Goal: Transaction & Acquisition: Register for event/course

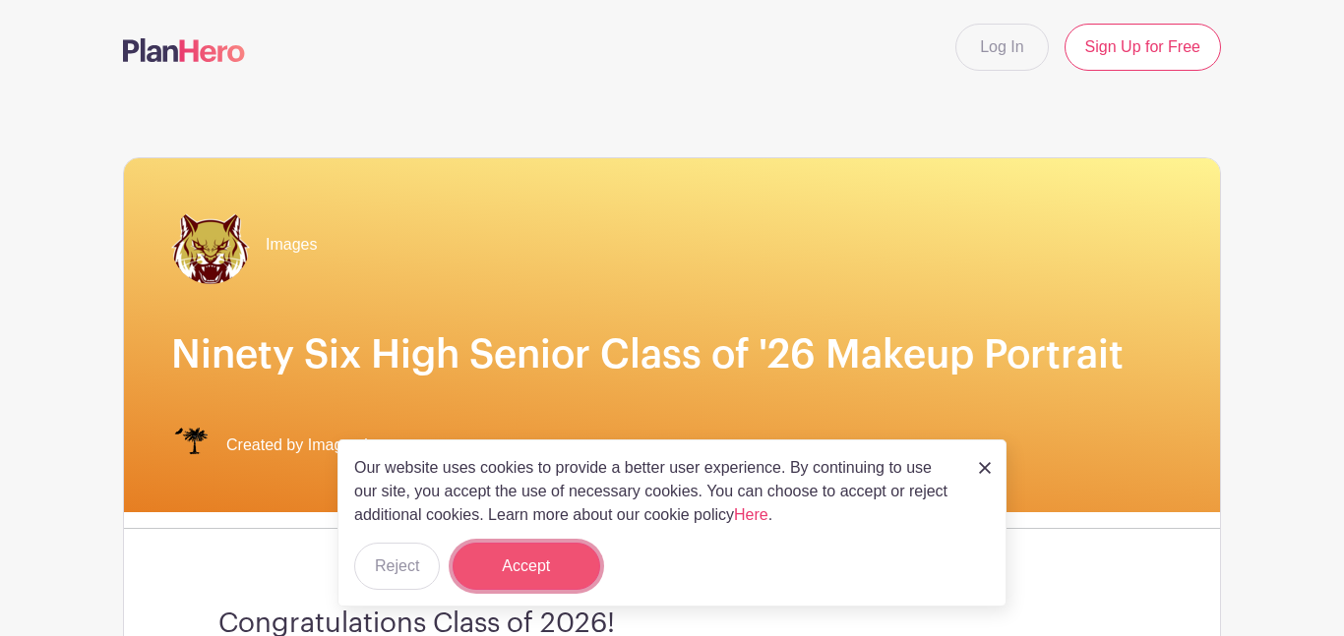
click at [555, 547] on button "Accept" at bounding box center [526, 566] width 148 height 47
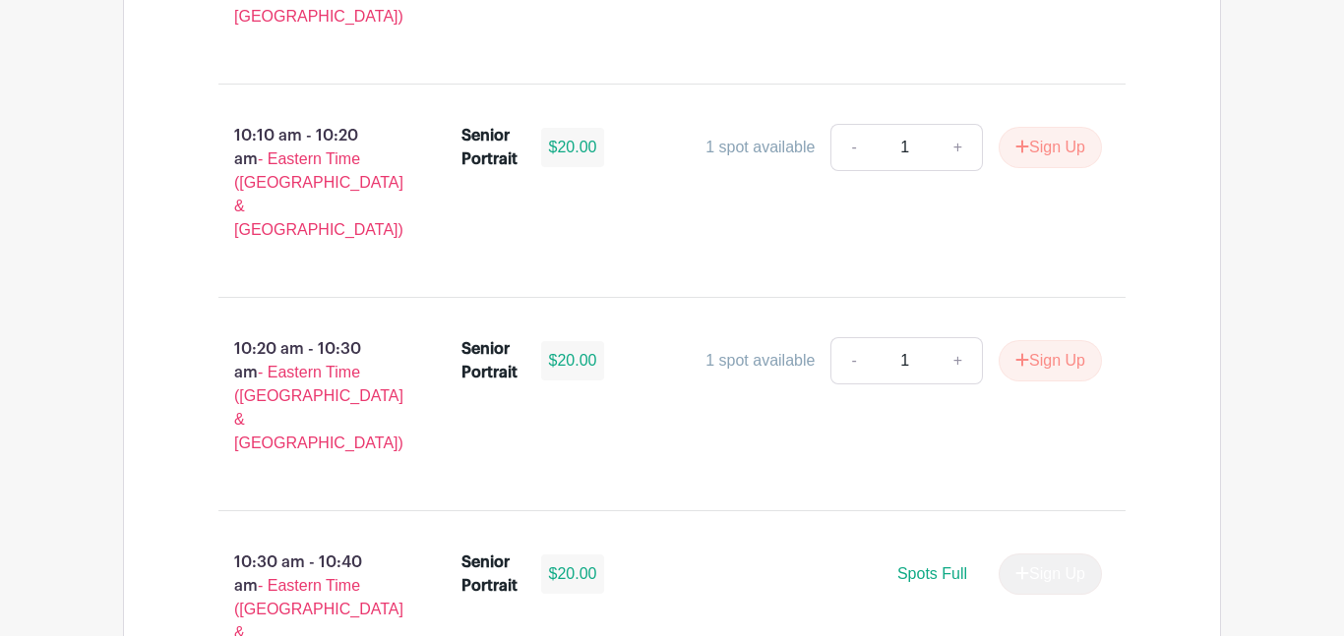
scroll to position [2869, 0]
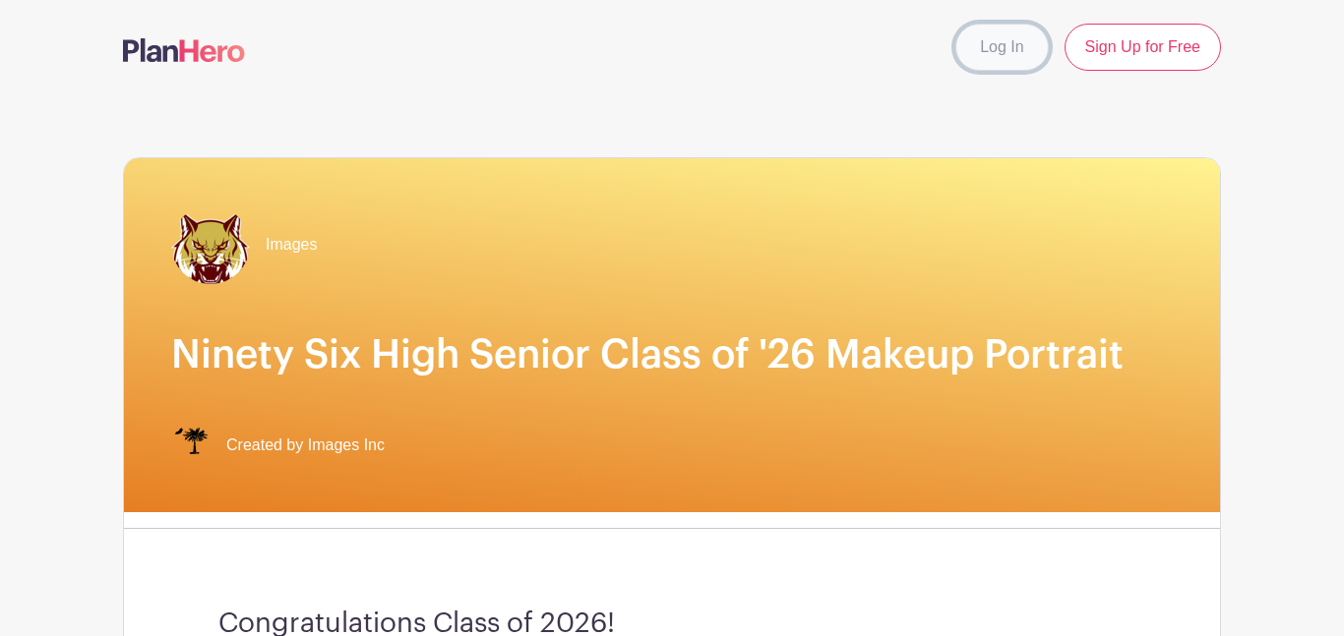
click at [1015, 57] on link "Log In" at bounding box center [1001, 47] width 92 height 47
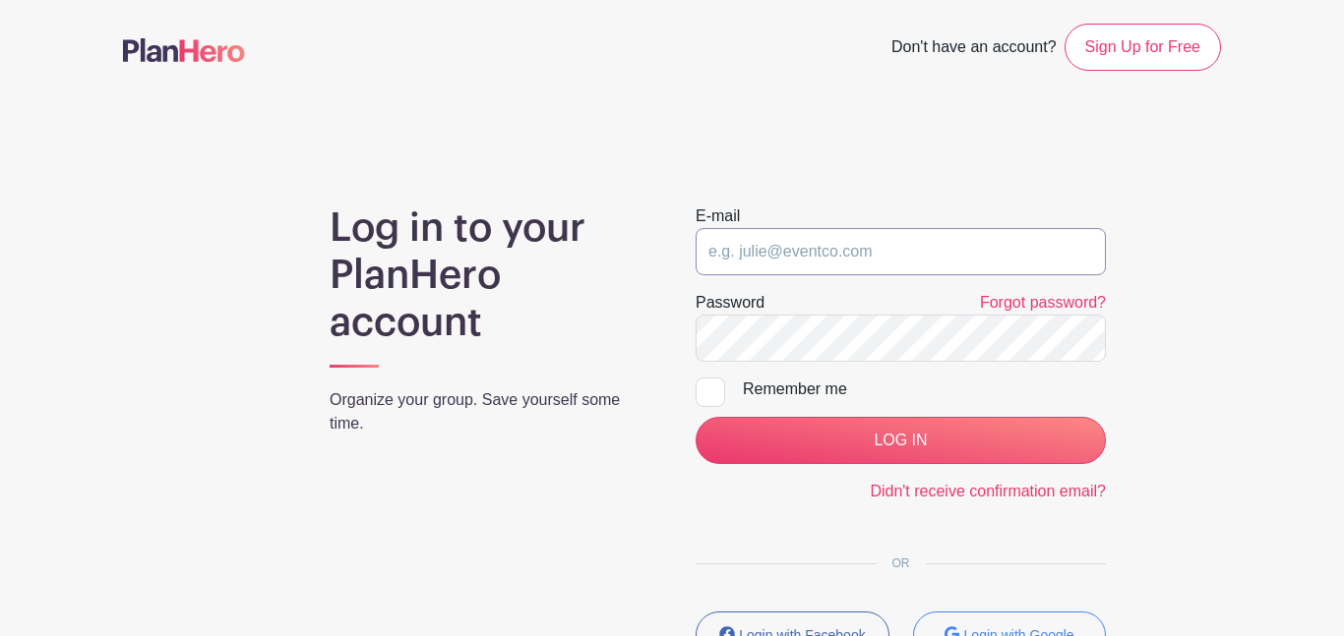
click at [842, 255] on input "email" at bounding box center [900, 251] width 410 height 47
type input "naabney07@gmail.com"
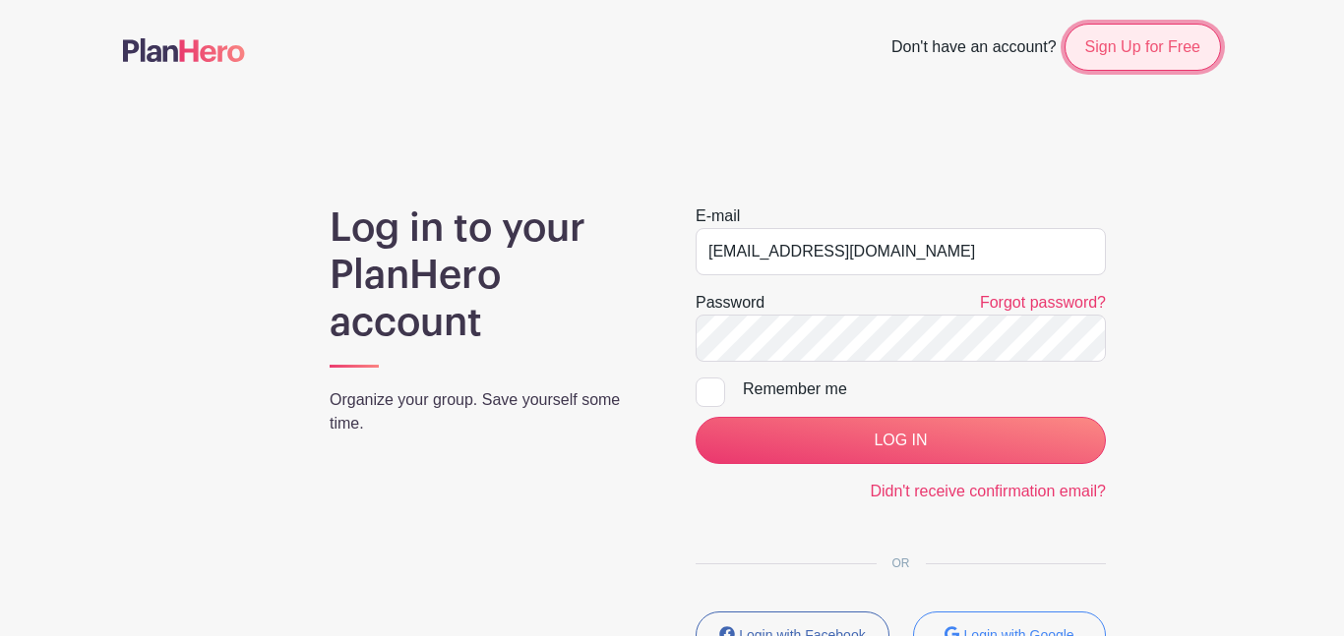
click at [1178, 37] on link "Sign Up for Free" at bounding box center [1142, 47] width 156 height 47
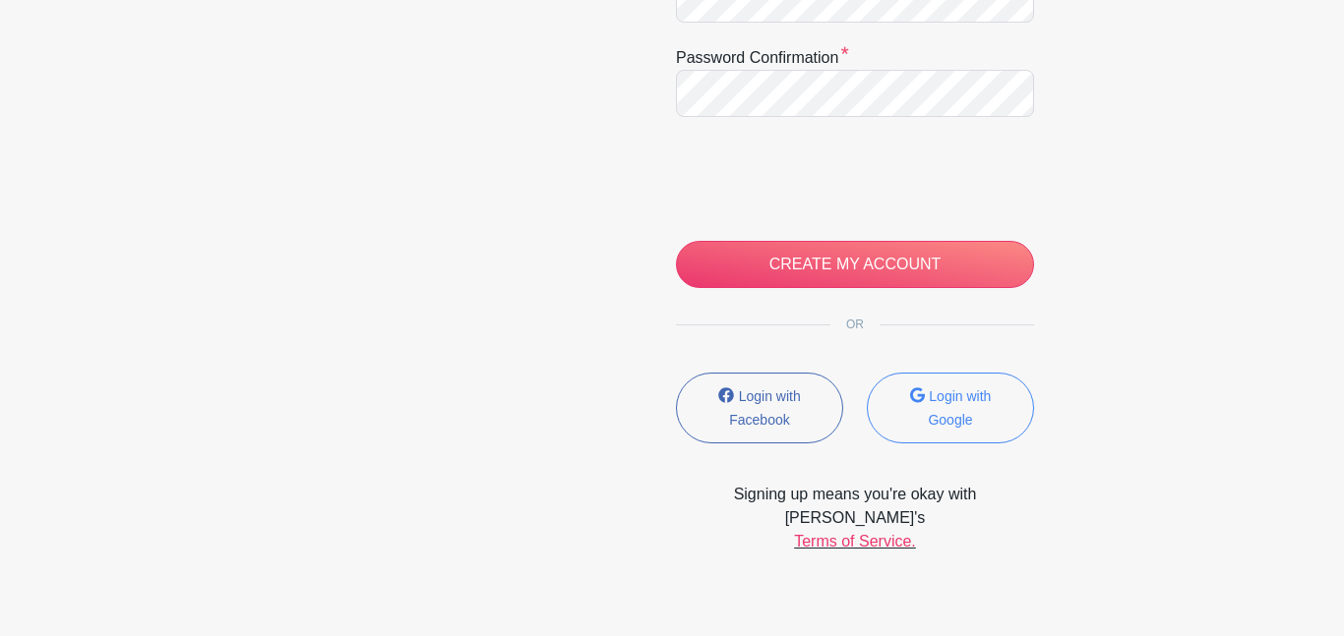
scroll to position [553, 0]
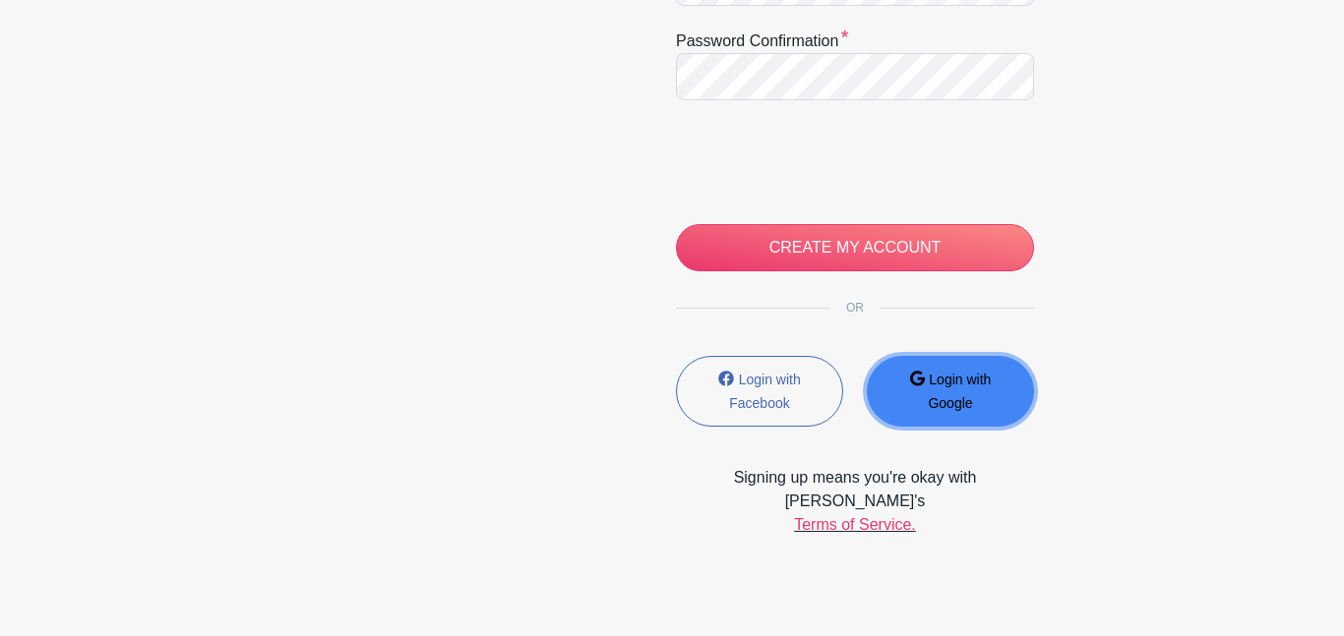
click at [1007, 423] on button "Login with Google" at bounding box center [950, 391] width 167 height 71
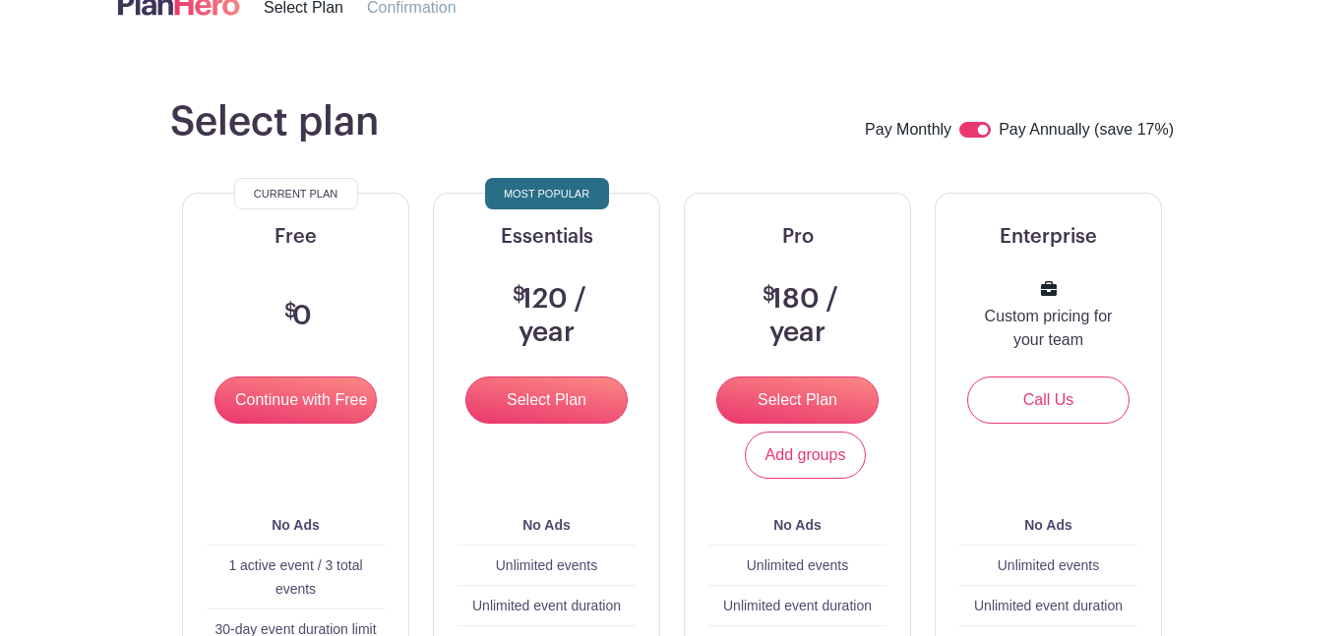
scroll to position [110, 0]
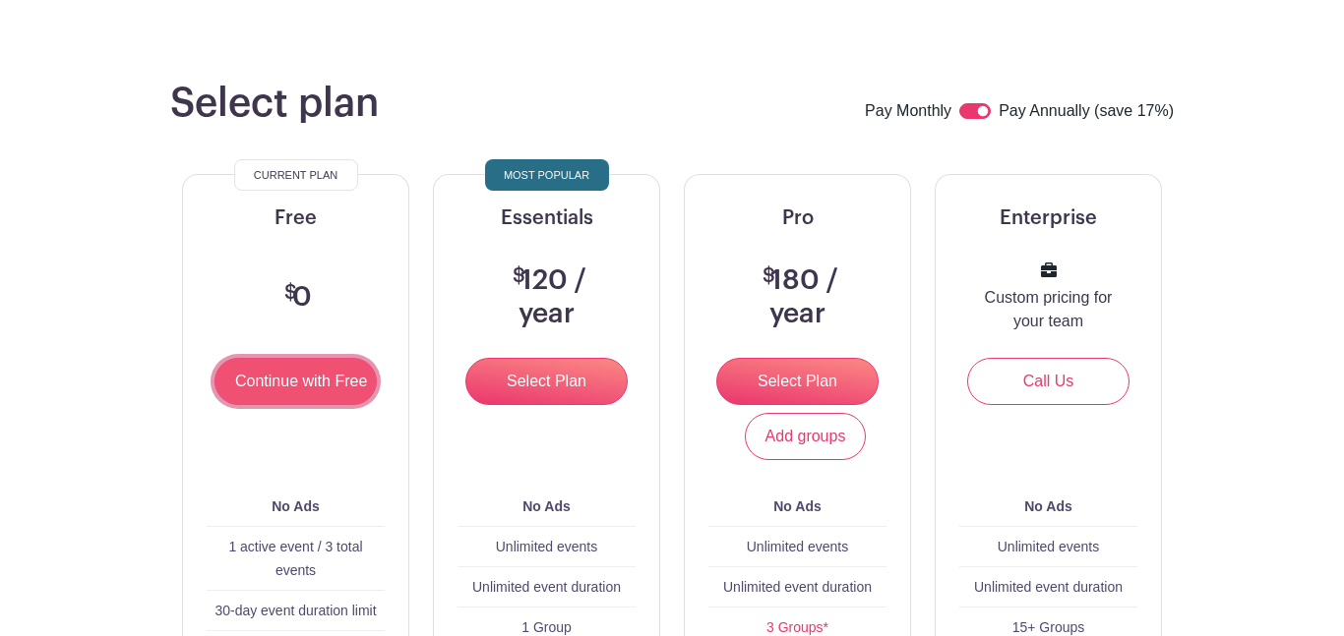
click at [318, 383] on input "Continue with Free" at bounding box center [295, 381] width 162 height 47
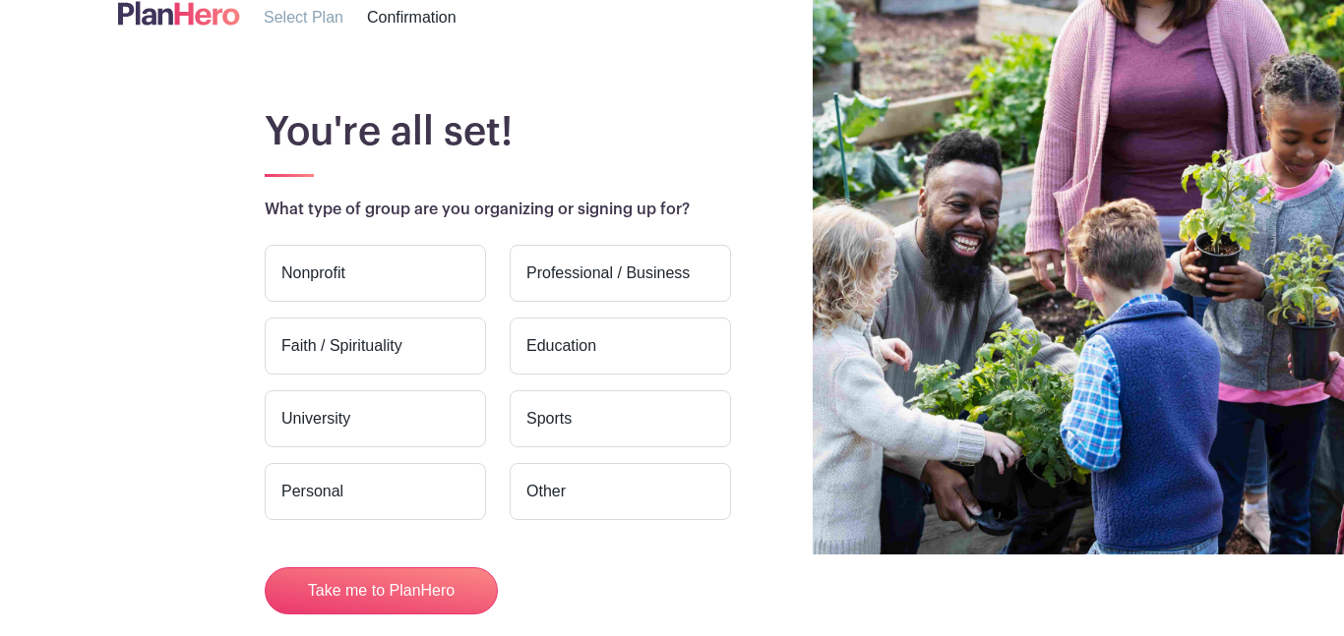
scroll to position [87, 0]
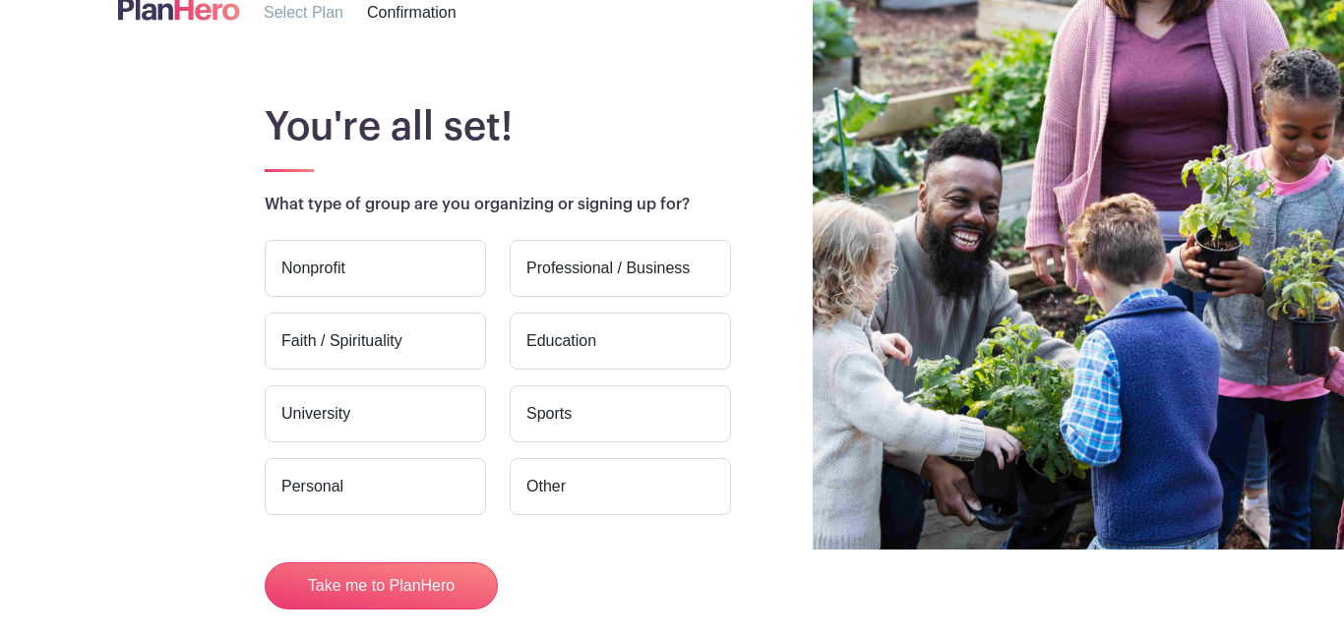
click at [592, 333] on label "Education" at bounding box center [620, 341] width 221 height 57
click at [0, 0] on input "Education" at bounding box center [0, 0] width 0 height 0
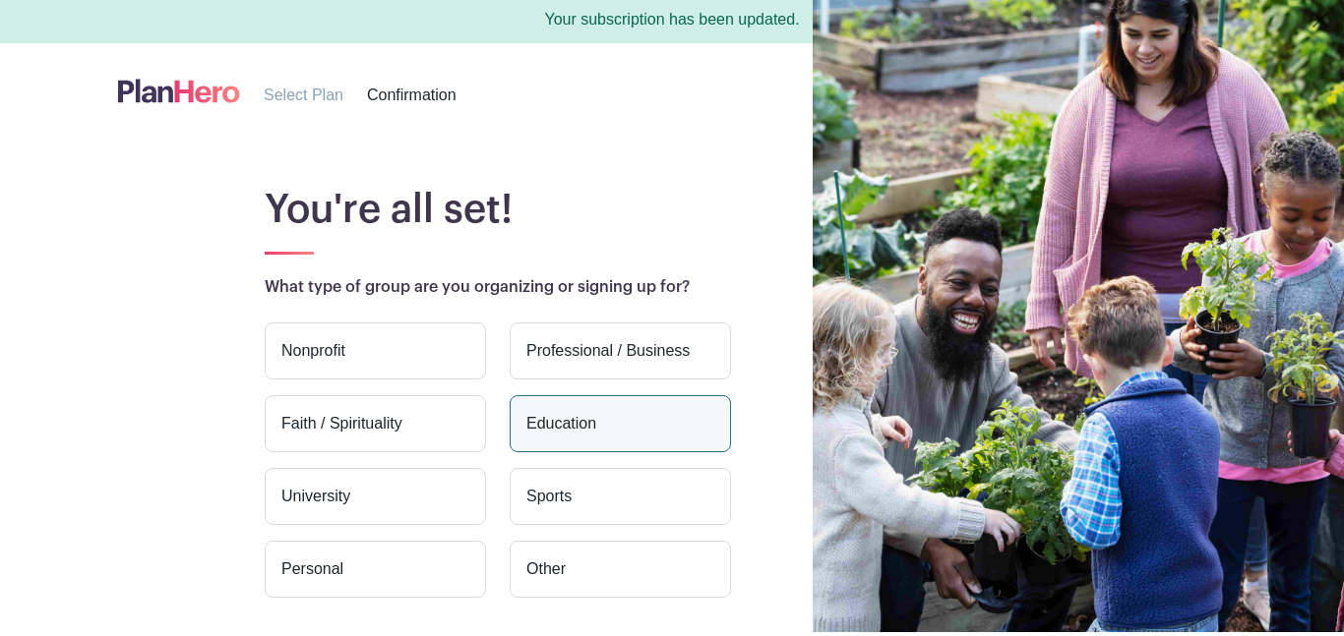
scroll to position [184, 0]
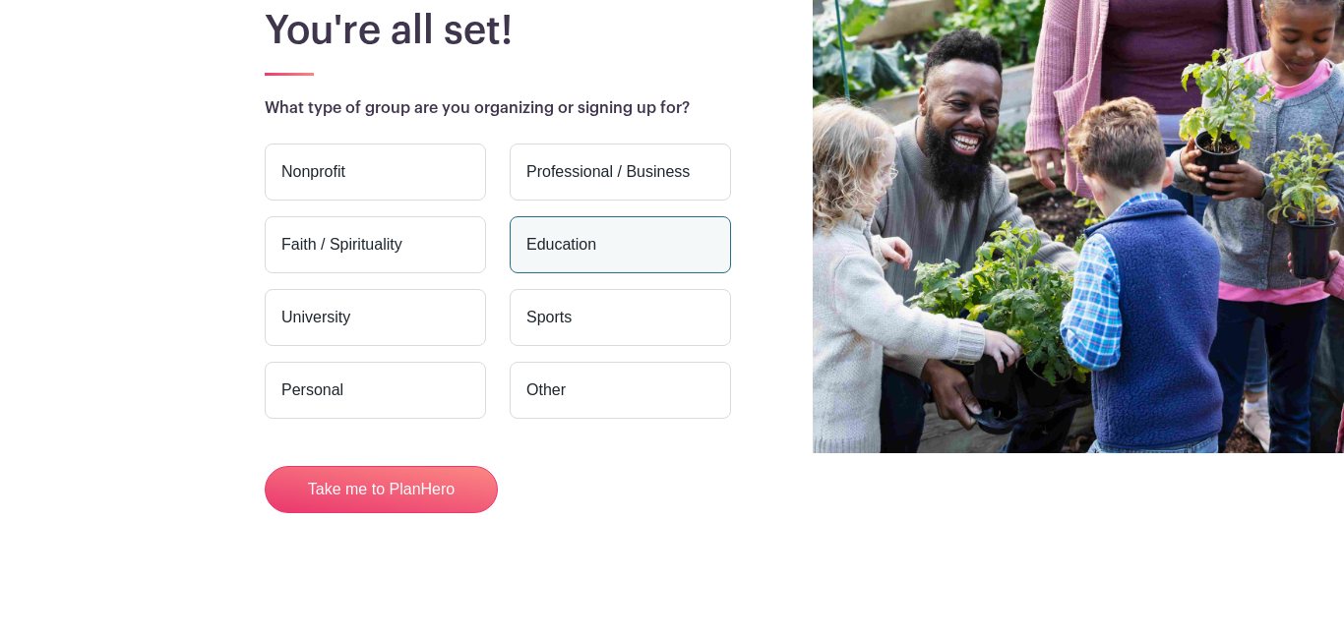
click at [372, 515] on main "You're all set! What type of group are you organizing or signing up for? Nonpro…" at bounding box center [672, 298] width 1344 height 677
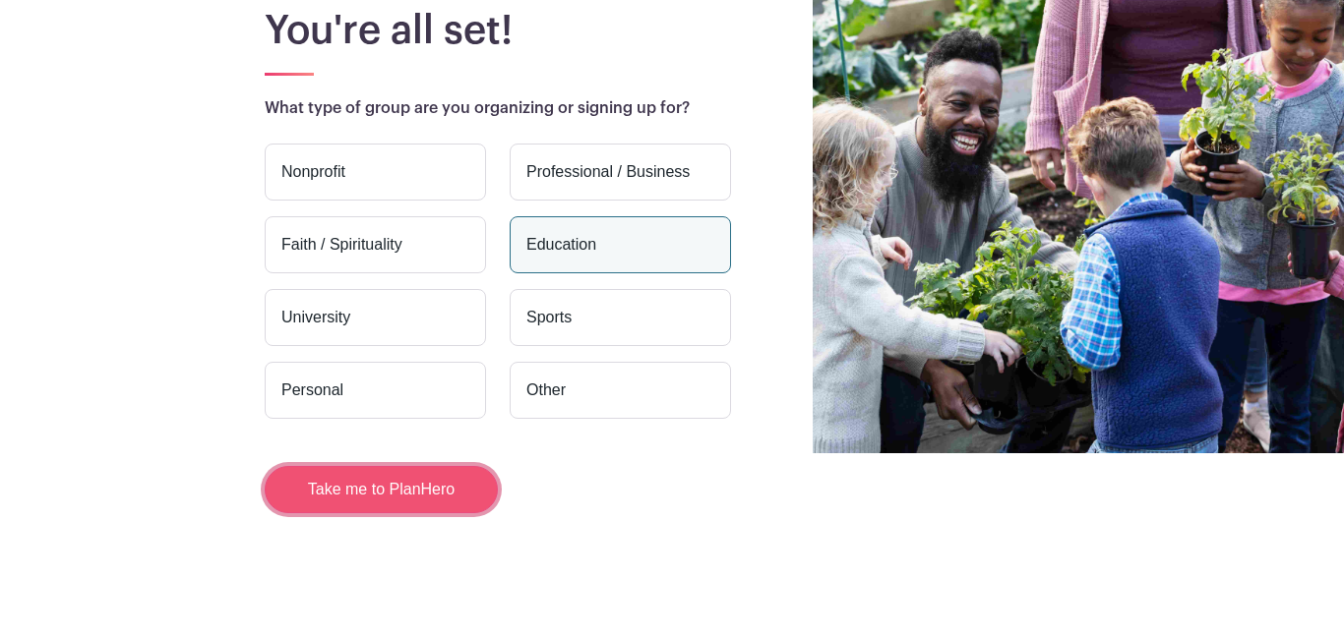
click at [368, 502] on button "Take me to PlanHero" at bounding box center [381, 489] width 233 height 47
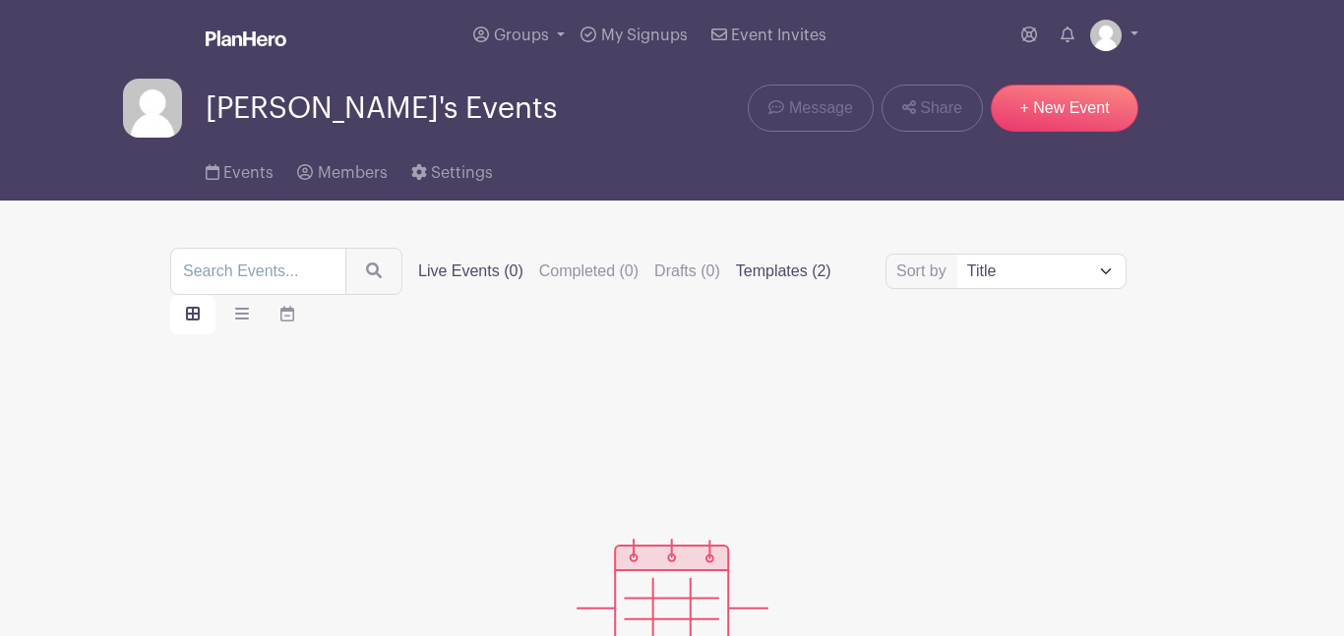
click at [828, 280] on label "Templates (2)" at bounding box center [783, 272] width 95 height 24
click at [0, 0] on input "Templates (2)" at bounding box center [0, 0] width 0 height 0
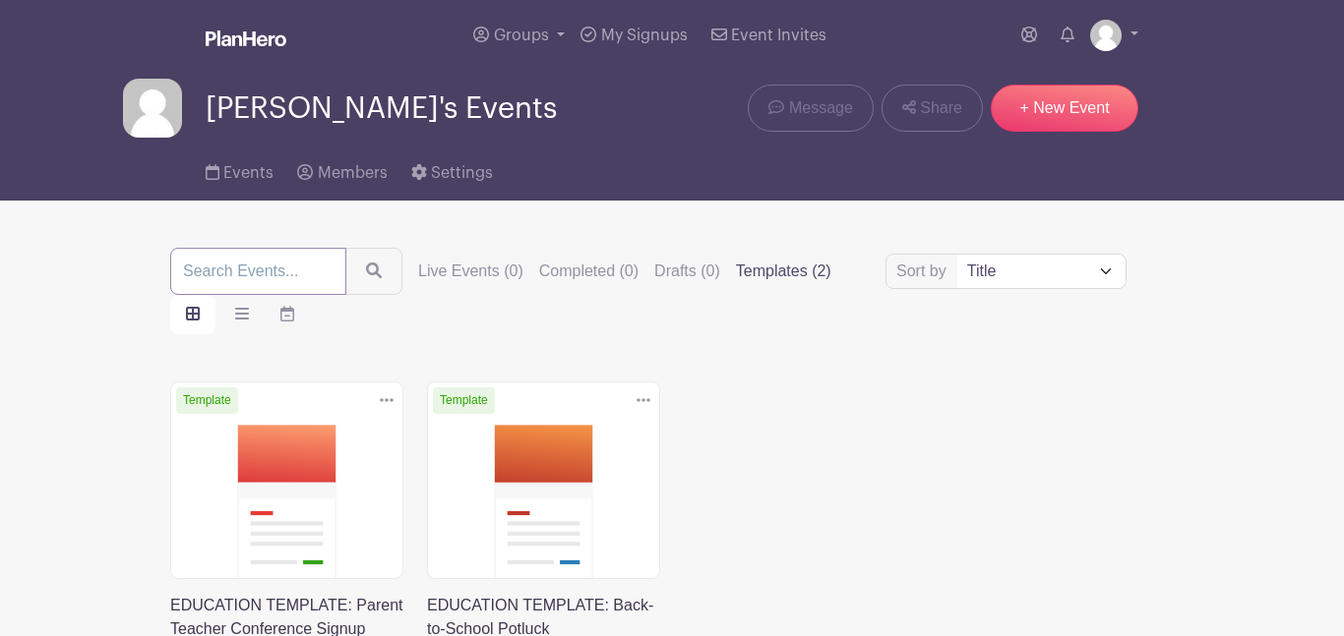
click at [331, 264] on input "search" at bounding box center [258, 271] width 176 height 47
type input "nin"
click at [1014, 117] on link "+ New Event" at bounding box center [1065, 108] width 148 height 47
